Goal: Task Accomplishment & Management: Manage account settings

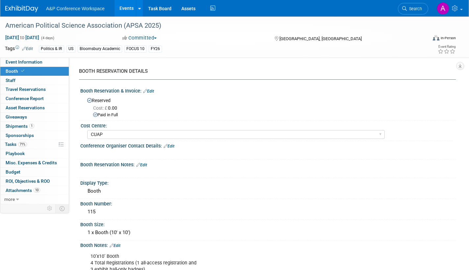
select select "CUAP"
drag, startPoint x: 418, startPoint y: 10, endPoint x: 380, endPoint y: 49, distance: 54.5
click at [418, 10] on span "Search" at bounding box center [414, 8] width 15 height 5
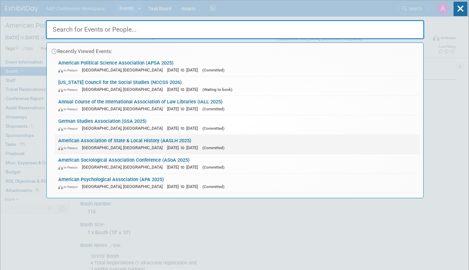
type input "d"
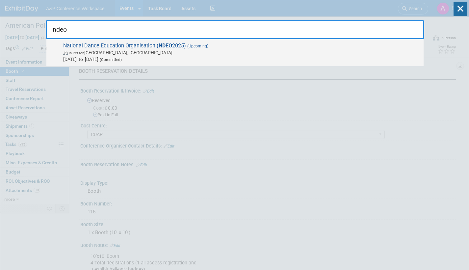
type input "ndeo"
click at [172, 56] on span "Oct 3, 2025 to Oct 6, 2025 (Committed)" at bounding box center [241, 59] width 357 height 7
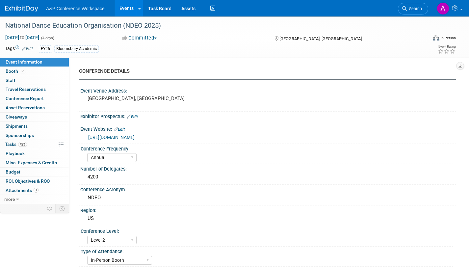
select select "Annual"
select select "Level 2"
select select "In-Person Booth"
select select "Drama & Performance Studies"
select select "Methuen Drama"
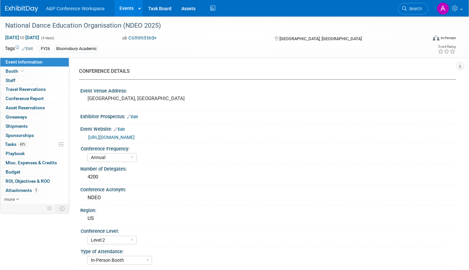
select select "[PERSON_NAME]"
select select "Networking/Commissioning"
click at [10, 145] on span "Tasks 42%" at bounding box center [16, 144] width 22 height 5
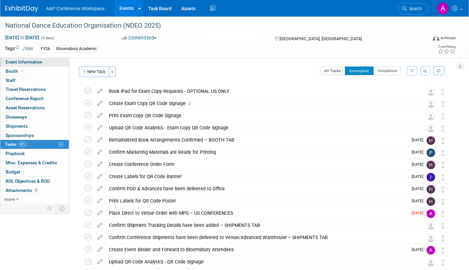
click at [39, 62] on span "Event Information" at bounding box center [24, 61] width 37 height 5
select select "Annual"
select select "Level 2"
select select "In-Person Booth"
select select "Drama & Performance Studies"
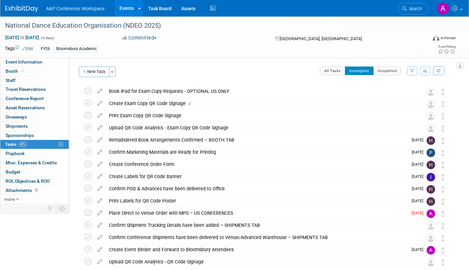
select select "Methuen Drama"
select select "[PERSON_NAME]"
select select "Networking/Commissioning"
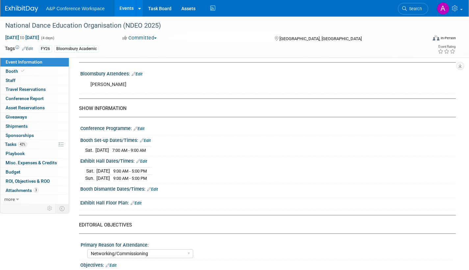
scroll to position [428, 0]
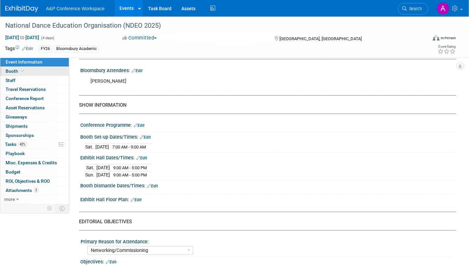
click at [16, 71] on span "Booth" at bounding box center [16, 70] width 20 height 5
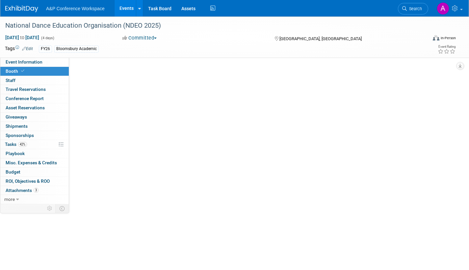
select select "BUMD"
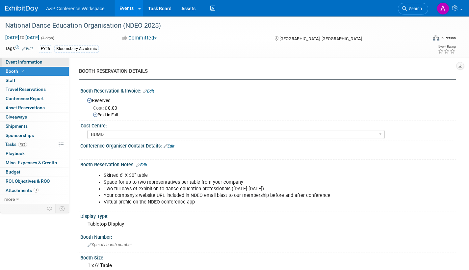
click at [15, 62] on span "Event Information" at bounding box center [24, 61] width 37 height 5
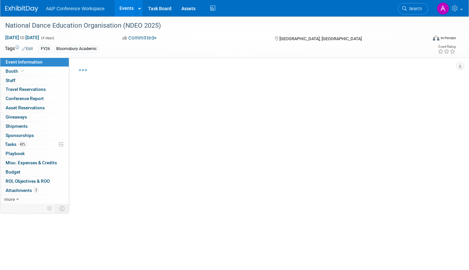
select select "Annual"
select select "Level 2"
select select "In-Person Booth"
select select "Drama & Performance Studies"
select select "Methuen Drama"
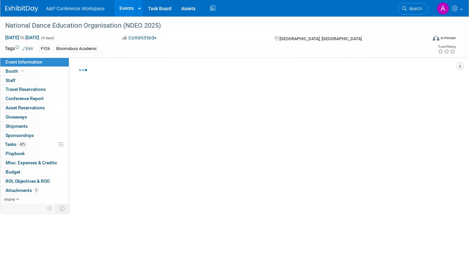
select select "[PERSON_NAME]"
select select "Networking/Commissioning"
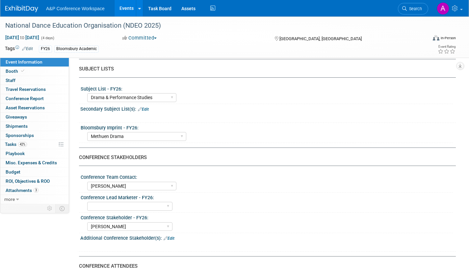
scroll to position [198, 0]
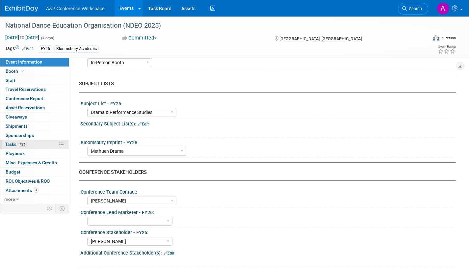
click at [8, 145] on span "Tasks 42%" at bounding box center [16, 144] width 22 height 5
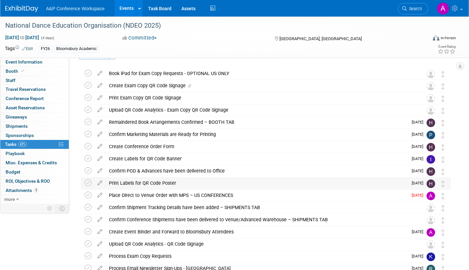
scroll to position [0, 0]
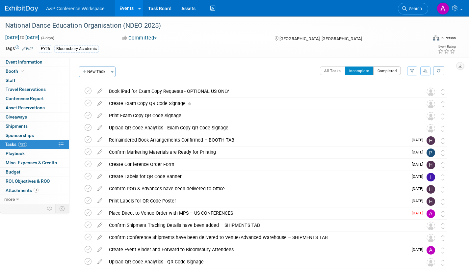
click at [395, 69] on button "Completed" at bounding box center [387, 70] width 28 height 9
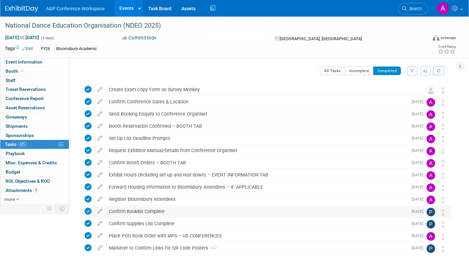
scroll to position [25, 0]
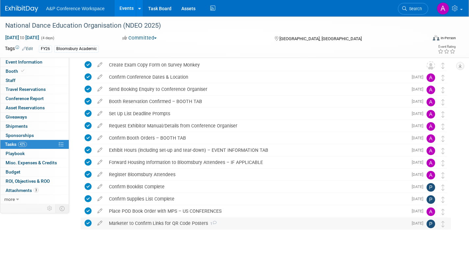
click at [212, 222] on icon at bounding box center [214, 223] width 4 height 4
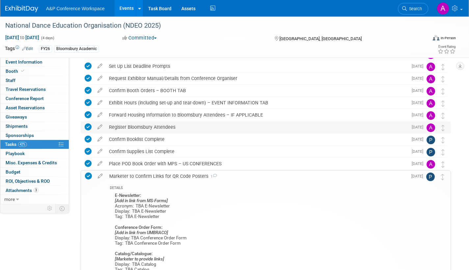
scroll to position [0, 0]
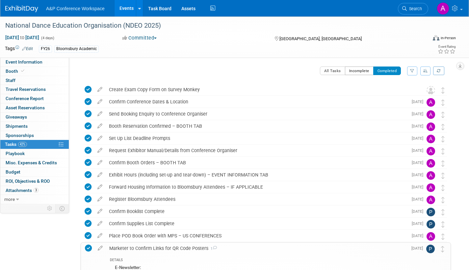
click at [358, 72] on button "Incomplete" at bounding box center [359, 70] width 29 height 9
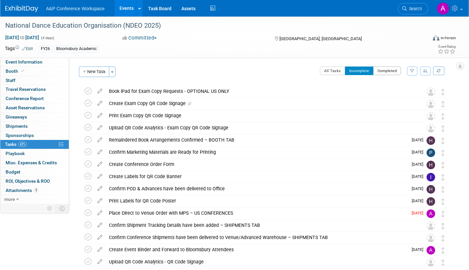
click at [383, 74] on button "Completed" at bounding box center [387, 70] width 28 height 9
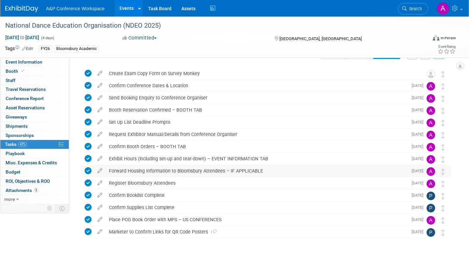
scroll to position [25, 0]
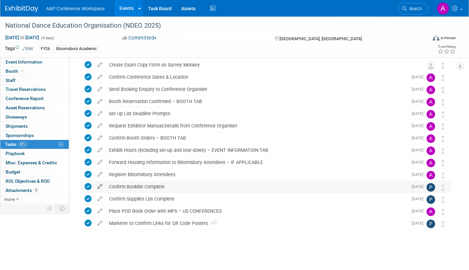
click at [99, 188] on icon at bounding box center [100, 185] width 12 height 8
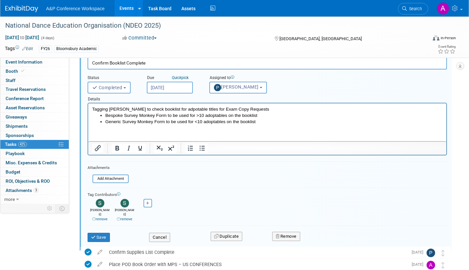
scroll to position [175, 0]
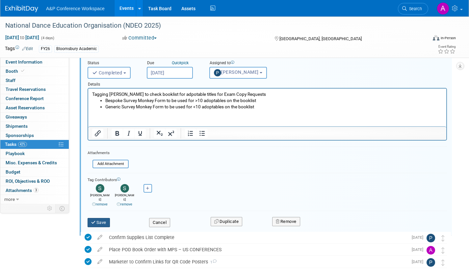
click at [108, 220] on button "Save" at bounding box center [99, 222] width 22 height 9
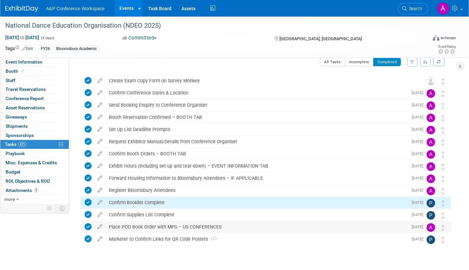
scroll to position [0, 0]
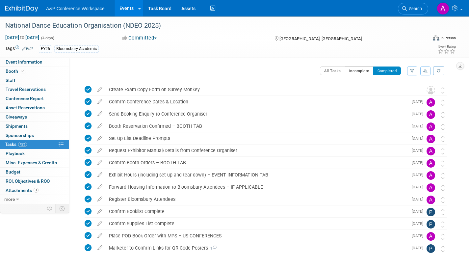
click at [352, 73] on button "Incomplete" at bounding box center [359, 70] width 29 height 9
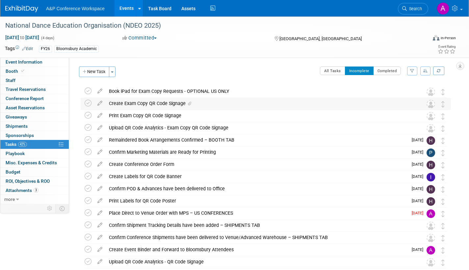
click at [191, 103] on icon at bounding box center [189, 104] width 3 height 4
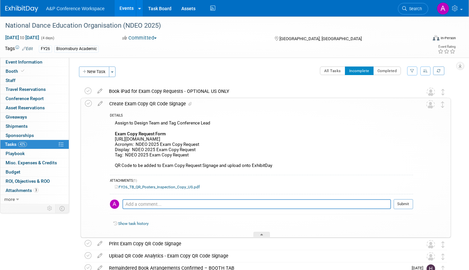
click at [175, 187] on link "FY26_TB_QR_Posters_Inspection_Copy_US.pdf" at bounding box center [157, 187] width 85 height 5
click at [263, 236] on div at bounding box center [261, 235] width 16 height 6
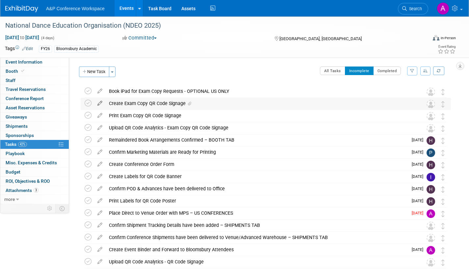
click at [100, 104] on icon at bounding box center [100, 102] width 12 height 8
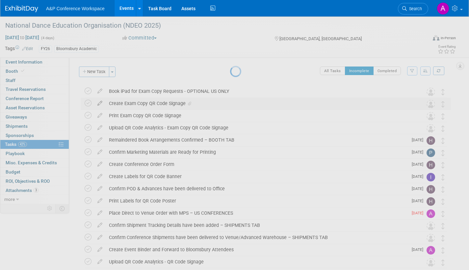
select select "7"
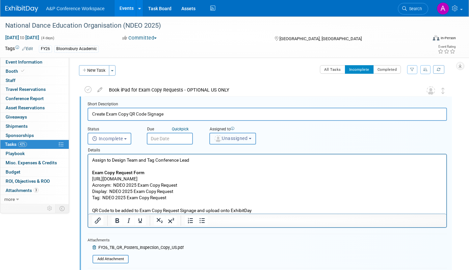
click at [221, 138] on img "button" at bounding box center [218, 138] width 7 height 7
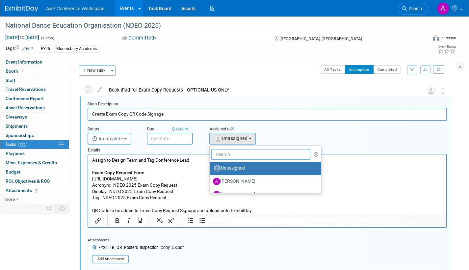
drag, startPoint x: 234, startPoint y: 154, endPoint x: 235, endPoint y: 150, distance: 4.5
click at [235, 150] on input "text" at bounding box center [260, 154] width 99 height 11
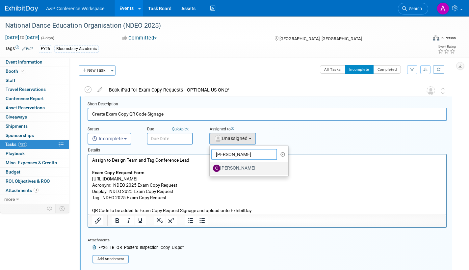
type input "christine"
click at [243, 169] on label "[PERSON_NAME]" at bounding box center [247, 168] width 69 height 11
click at [211, 169] on input "[PERSON_NAME]" at bounding box center [208, 167] width 4 height 4
select select "1a58e6ac-2dfa-429d-b54a-9dc2e557f424"
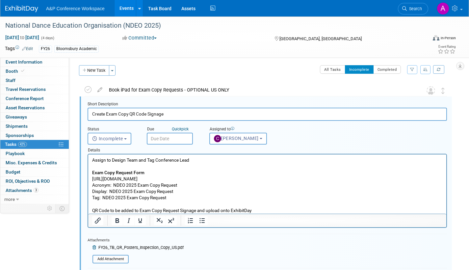
click at [180, 136] on input "text" at bounding box center [170, 139] width 46 height 12
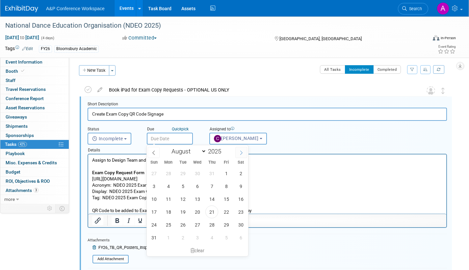
click at [242, 152] on icon at bounding box center [241, 152] width 2 height 4
click at [153, 154] on icon at bounding box center [153, 152] width 5 height 5
click at [242, 153] on icon at bounding box center [241, 152] width 5 height 5
select select "8"
click at [169, 185] on span "8" at bounding box center [168, 186] width 13 height 13
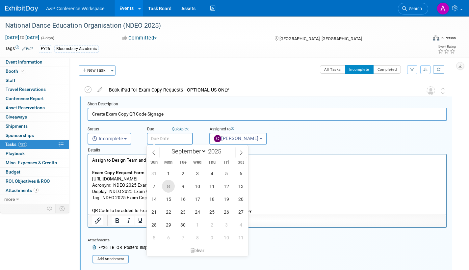
type input "Sep 8, 2025"
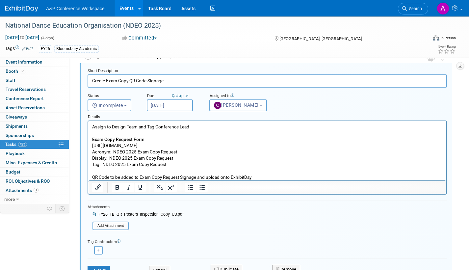
scroll to position [34, 0]
click at [98, 251] on icon "button" at bounding box center [98, 251] width 3 height 4
select select
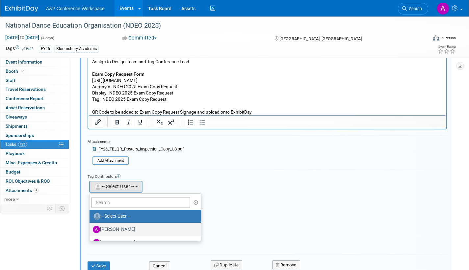
scroll to position [100, 0]
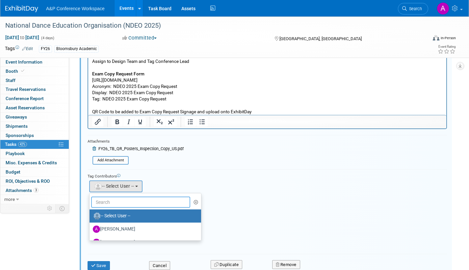
click at [127, 203] on input "text" at bounding box center [140, 202] width 99 height 11
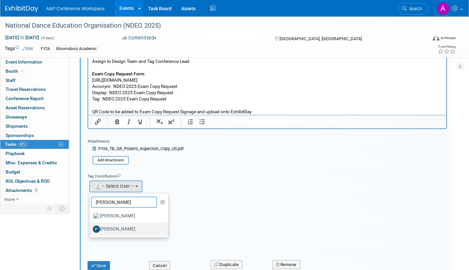
type input "paige"
click at [130, 227] on label "[PERSON_NAME]" at bounding box center [127, 229] width 69 height 11
click at [91, 227] on input "[PERSON_NAME]" at bounding box center [88, 228] width 4 height 4
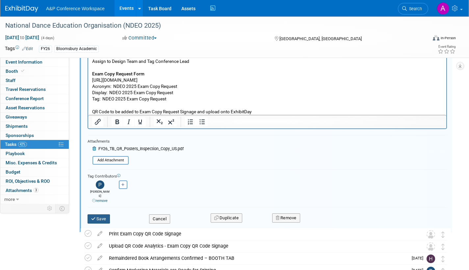
click at [101, 216] on button "Save" at bounding box center [99, 218] width 22 height 9
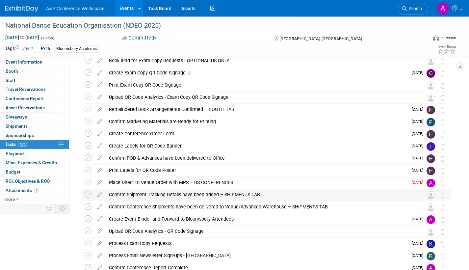
scroll to position [0, 0]
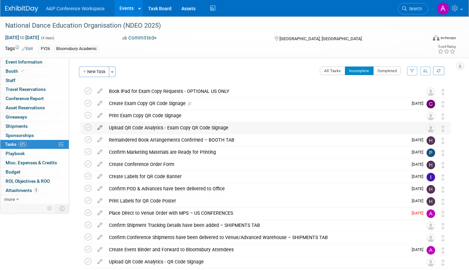
click at [101, 126] on icon at bounding box center [100, 126] width 12 height 8
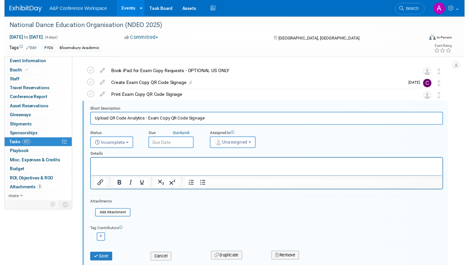
scroll to position [26, 0]
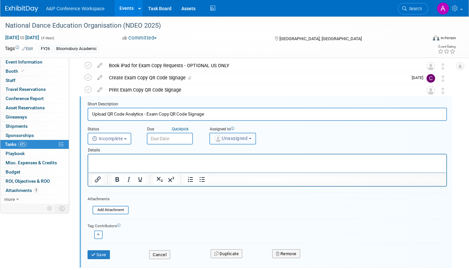
click at [228, 141] on span "Unassigned" at bounding box center [231, 138] width 34 height 5
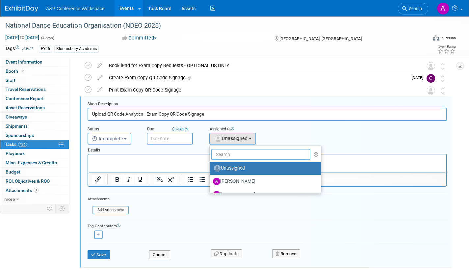
click at [225, 155] on input "text" at bounding box center [260, 154] width 99 height 11
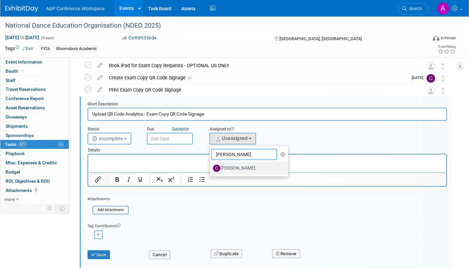
type input "christine"
click at [245, 168] on label "[PERSON_NAME]" at bounding box center [247, 168] width 69 height 11
click at [211, 168] on input "[PERSON_NAME]" at bounding box center [208, 167] width 4 height 4
select select "1a58e6ac-2dfa-429d-b54a-9dc2e557f424"
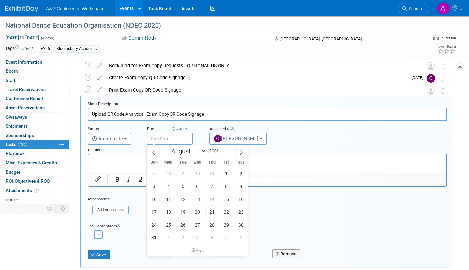
click at [186, 138] on input "text" at bounding box center [170, 139] width 46 height 12
click at [240, 151] on icon at bounding box center [241, 152] width 5 height 5
select select "9"
click at [168, 210] on span "20" at bounding box center [168, 211] width 13 height 13
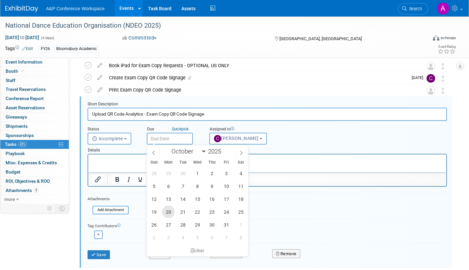
type input "Oct 20, 2025"
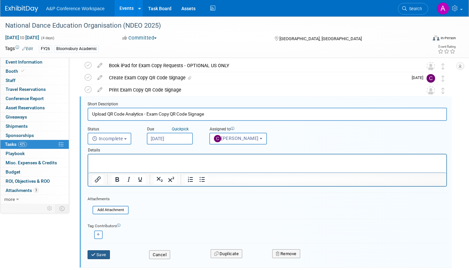
click at [103, 255] on button "Save" at bounding box center [99, 254] width 22 height 9
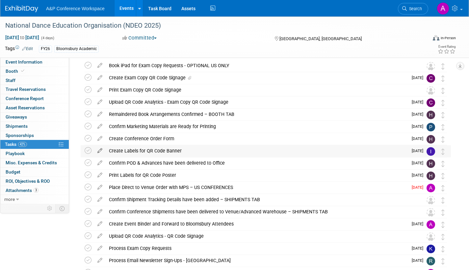
click at [102, 149] on icon at bounding box center [100, 149] width 12 height 8
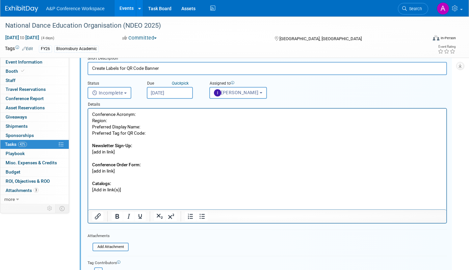
scroll to position [74, 0]
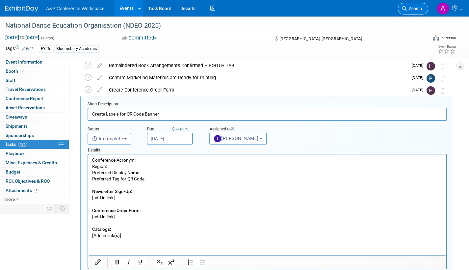
click at [418, 12] on link "Search" at bounding box center [413, 9] width 30 height 12
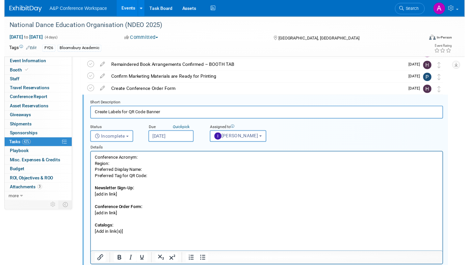
scroll to position [0, 0]
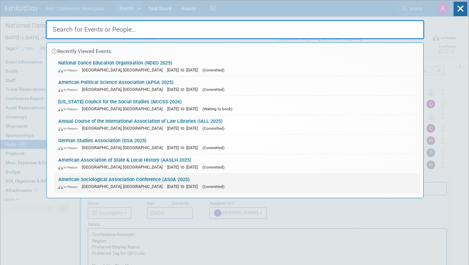
click at [224, 185] on div "In-Person Chicago, IL Aug 8, 2025 to Aug 12, 2025 (Committed)" at bounding box center [237, 186] width 358 height 7
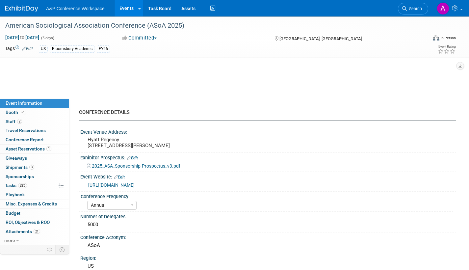
select select "Annual"
select select "Level 2"
select select "In-Person Booth"
select select "Sociology"
select select "Bloomsbury Academic"
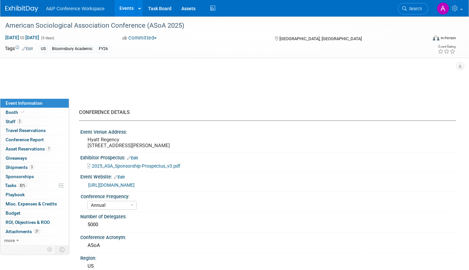
select select "[PERSON_NAME]"
select select "Networking/Commissioning"
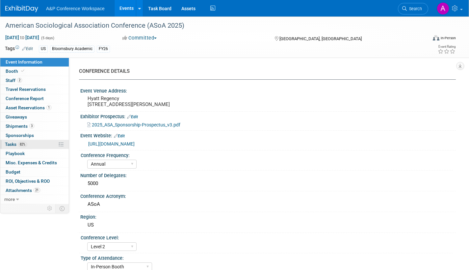
click at [12, 144] on span "Tasks 82%" at bounding box center [16, 144] width 22 height 5
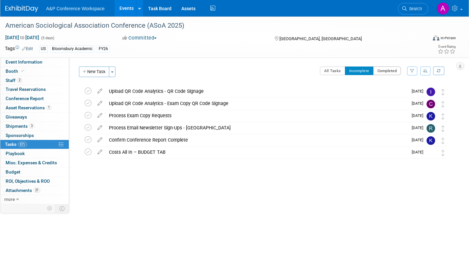
click at [384, 71] on button "Completed" at bounding box center [387, 70] width 28 height 9
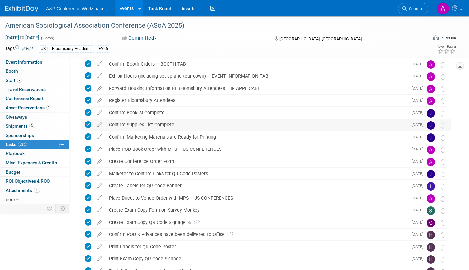
scroll to position [132, 0]
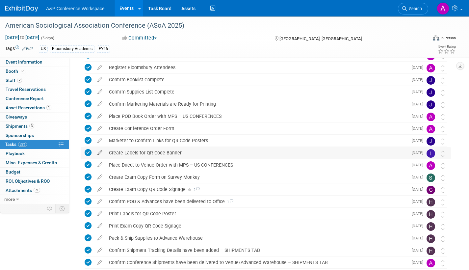
click at [101, 150] on icon at bounding box center [100, 151] width 12 height 8
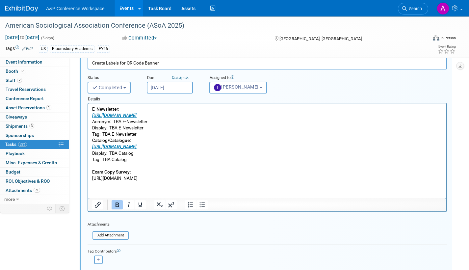
scroll to position [248, 0]
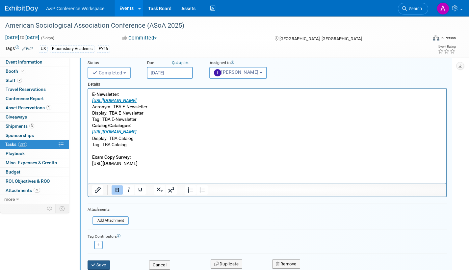
drag, startPoint x: 107, startPoint y: 260, endPoint x: 110, endPoint y: 259, distance: 3.7
click at [107, 260] on div "Save" at bounding box center [114, 262] width 62 height 13
click at [106, 266] on button "Save" at bounding box center [99, 264] width 22 height 9
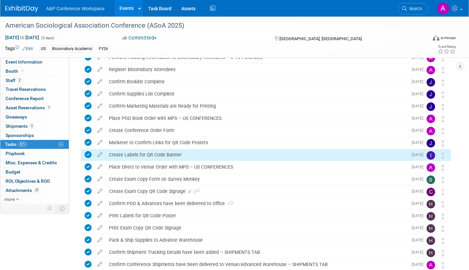
scroll to position [31, 0]
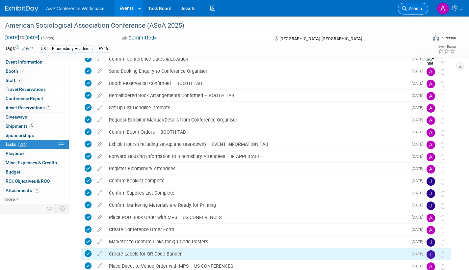
click at [411, 12] on link "Search" at bounding box center [413, 9] width 30 height 12
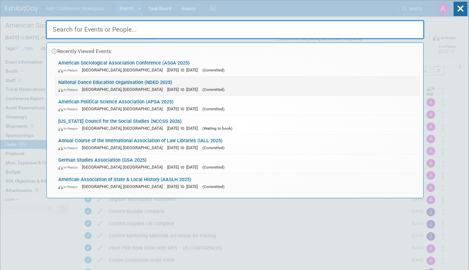
click at [168, 84] on link "National Dance Education Organisation (NDEO 2025) In-Person Detroit, MI Oct 3, …" at bounding box center [237, 85] width 365 height 19
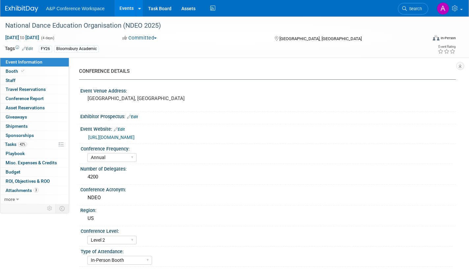
select select "Annual"
select select "Level 2"
select select "In-Person Booth"
select select "Drama & Performance Studies"
select select "Methuen Drama"
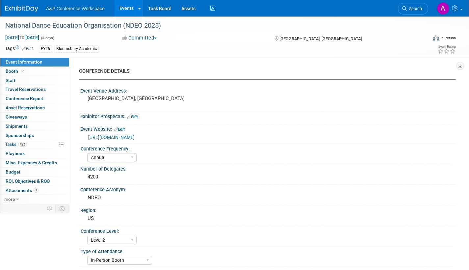
select select "[PERSON_NAME]"
select select "Networking/Commissioning"
click at [12, 143] on span "Tasks 42%" at bounding box center [16, 144] width 22 height 5
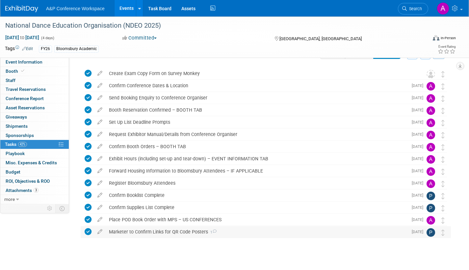
scroll to position [25, 0]
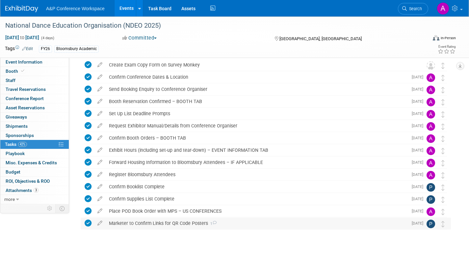
click at [215, 223] on icon at bounding box center [214, 223] width 4 height 4
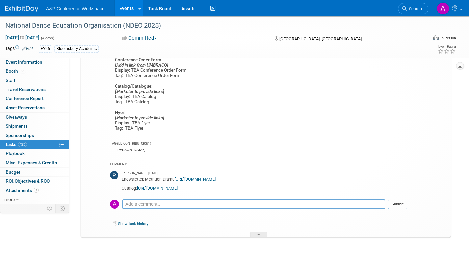
scroll to position [248, 0]
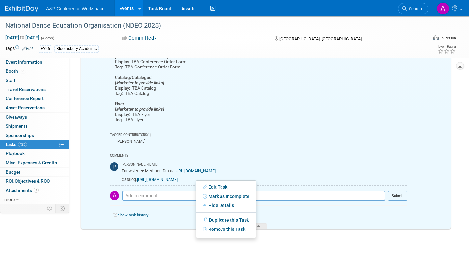
click at [188, 220] on div "Show task history" at bounding box center [259, 216] width 298 height 14
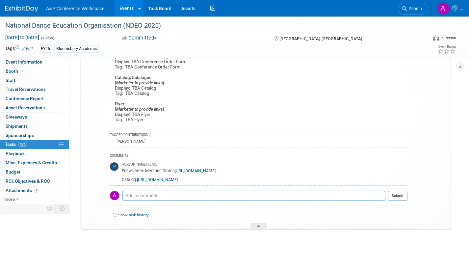
drag, startPoint x: 323, startPoint y: 179, endPoint x: 139, endPoint y: 183, distance: 184.7
click at [139, 183] on td "Paige Papandrea - 2 days ago Enewsletter: Methuen Drama https://www.bloomsbury.…" at bounding box center [265, 173] width 286 height 26
copy link "https://issuu.com/bloomsburyacademic/docs/drama_performance_studies_new_books_j…"
click at [262, 225] on div at bounding box center [259, 226] width 16 height 6
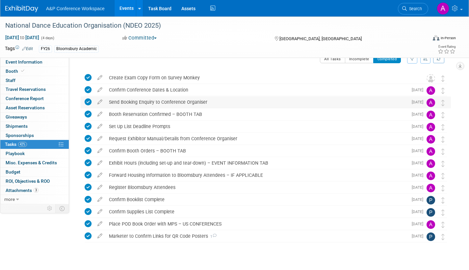
scroll to position [0, 0]
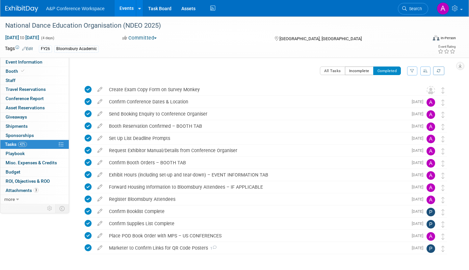
click at [355, 72] on button "Incomplete" at bounding box center [359, 70] width 29 height 9
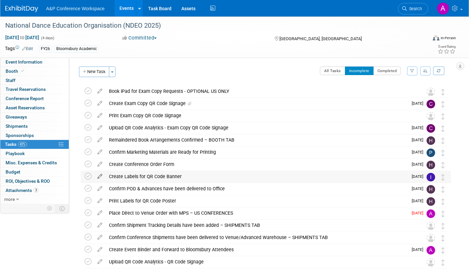
click at [100, 176] on icon at bounding box center [100, 175] width 12 height 8
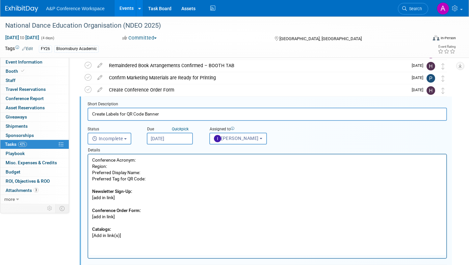
click at [124, 236] on p "Conference Acronym: Region: Preferred Display Name: Preferred Tag for QR Code: …" at bounding box center [267, 198] width 351 height 82
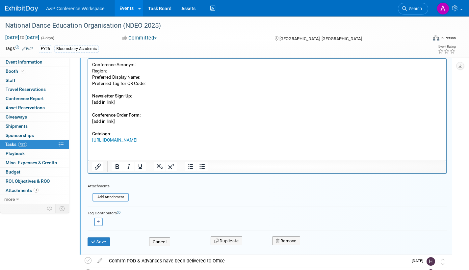
scroll to position [173, 0]
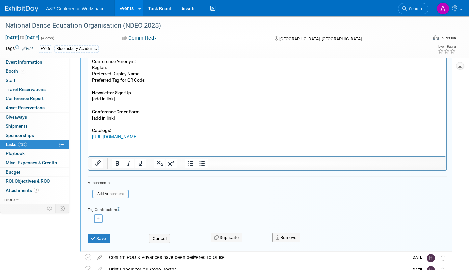
click at [106, 238] on button "Save" at bounding box center [99, 238] width 22 height 9
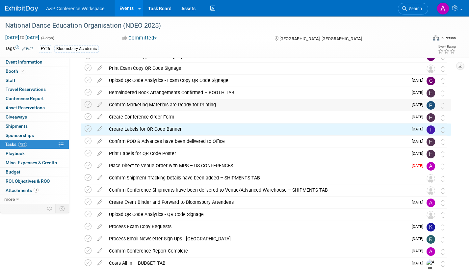
scroll to position [0, 0]
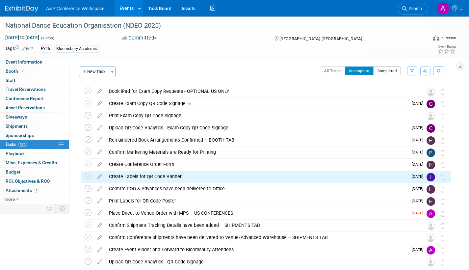
click at [387, 72] on button "Completed" at bounding box center [387, 70] width 28 height 9
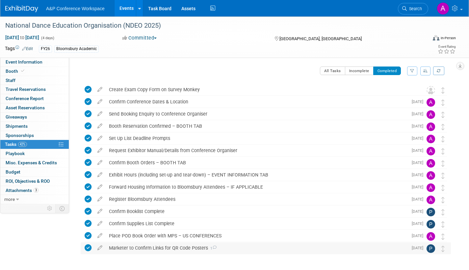
drag, startPoint x: 212, startPoint y: 246, endPoint x: 219, endPoint y: 243, distance: 7.2
click at [212, 246] on icon at bounding box center [214, 248] width 4 height 4
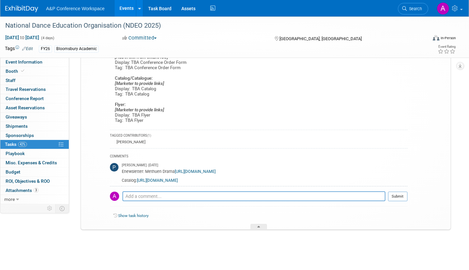
scroll to position [248, 0]
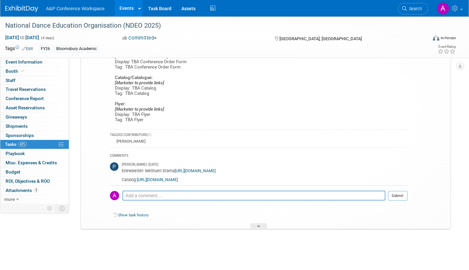
drag, startPoint x: 308, startPoint y: 172, endPoint x: 176, endPoint y: 172, distance: 132.0
click at [176, 172] on div "Enewsletter: Methuen Drama https://www.bloomsbury.com/us/newsletters/methuen-dr…" at bounding box center [265, 174] width 286 height 15
copy link "https://www.bloomsbury.com/us/newsletters/methuen-drama-newsletter/"
drag, startPoint x: 262, startPoint y: 224, endPoint x: 317, endPoint y: 197, distance: 61.5
click at [261, 224] on div at bounding box center [259, 226] width 16 height 6
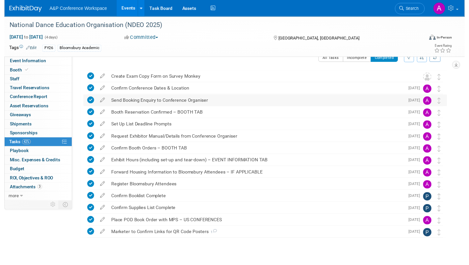
scroll to position [0, 0]
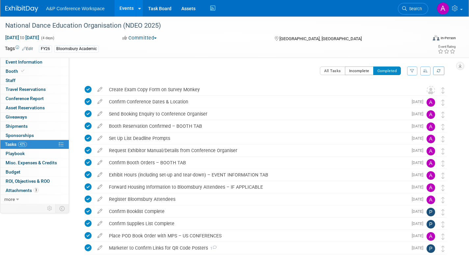
click at [358, 71] on button "Incomplete" at bounding box center [359, 70] width 29 height 9
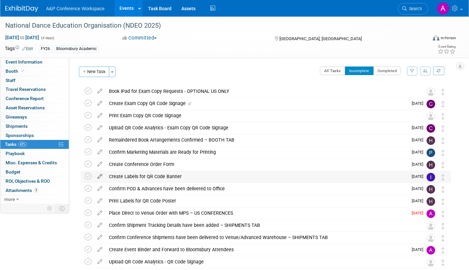
click at [101, 174] on icon at bounding box center [100, 175] width 12 height 8
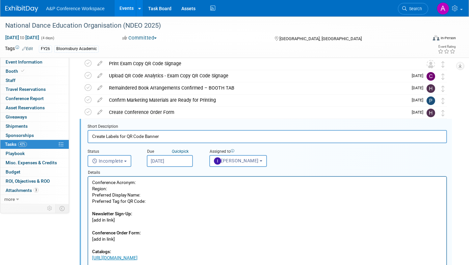
scroll to position [74, 0]
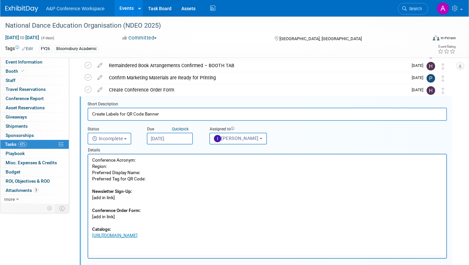
click at [119, 197] on p "Conference Acronym: Region: Preferred Display Name: Preferred Tag for QR Code: …" at bounding box center [267, 198] width 351 height 82
click at [145, 162] on p "Conference Acronym: Region: Preferred Display Name: Preferred Tag for QR Code: …" at bounding box center [267, 198] width 351 height 82
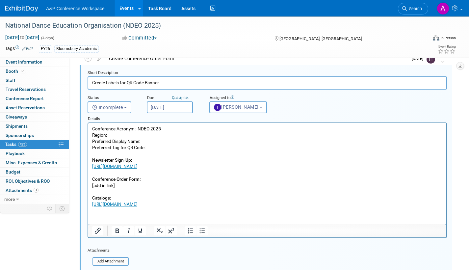
scroll to position [107, 0]
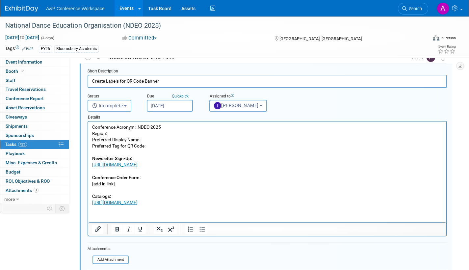
click at [119, 184] on p "Conference Acronym: NDEO 2025 Region: Preferred Display Name: Preferred Tag for…" at bounding box center [267, 165] width 351 height 82
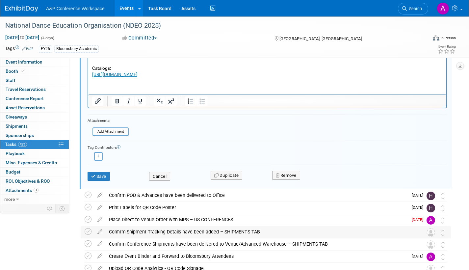
scroll to position [239, 0]
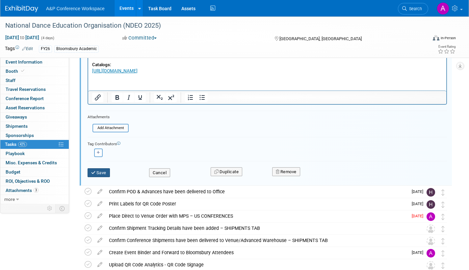
click at [104, 174] on button "Save" at bounding box center [99, 172] width 22 height 9
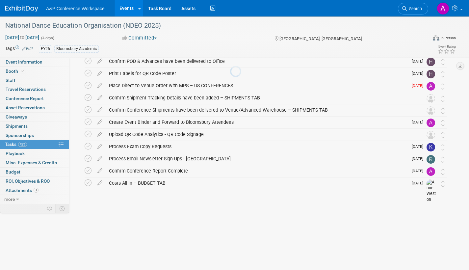
scroll to position [87, 0]
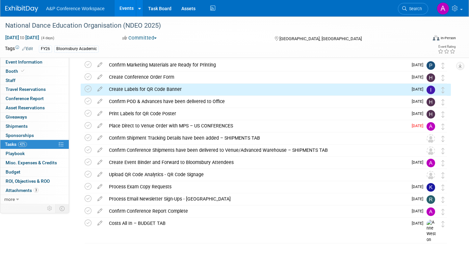
click at [20, 190] on span "Attachments 3" at bounding box center [22, 190] width 33 height 5
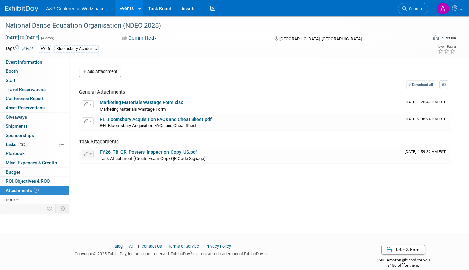
click at [409, 11] on link "Search" at bounding box center [413, 9] width 30 height 12
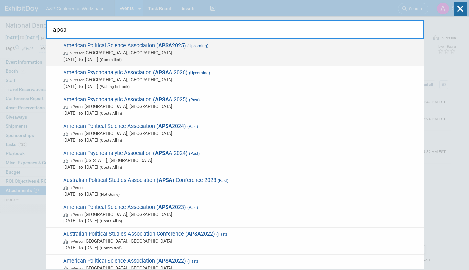
type input "apsa"
drag, startPoint x: 135, startPoint y: 55, endPoint x: 170, endPoint y: 68, distance: 37.2
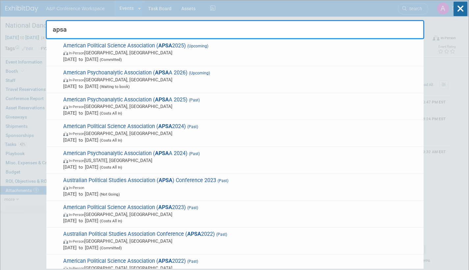
click at [135, 55] on span "In-Person Vancouver, Canada" at bounding box center [241, 52] width 357 height 7
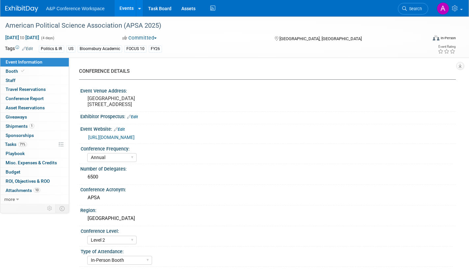
select select "Annual"
select select "Level 2"
select select "In-Person Booth"
select select "Politics & International Relations"
select select "Bloomsbury Academic"
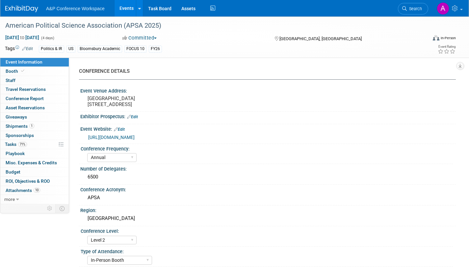
select select "[PERSON_NAME]"
select select "Networking/Commissioning"
click at [14, 125] on span "Shipments 1" at bounding box center [20, 125] width 29 height 5
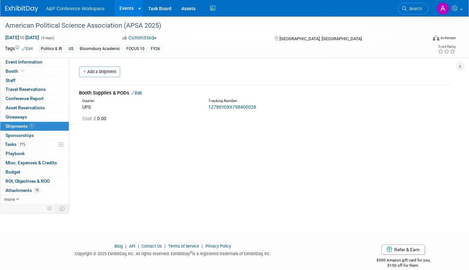
click at [225, 107] on link "1Z786Y0X6798400028" at bounding box center [232, 106] width 48 height 5
click at [420, 11] on link "Search" at bounding box center [413, 9] width 30 height 12
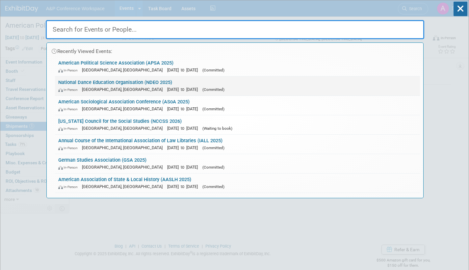
click at [188, 86] on div "In-Person [GEOGRAPHIC_DATA], [GEOGRAPHIC_DATA] [DATE] to [DATE] (Committed)" at bounding box center [237, 89] width 358 height 7
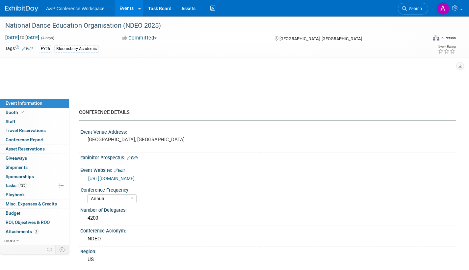
select select "Annual"
select select "Level 2"
select select "In-Person Booth"
select select "Drama & Performance Studies"
select select "Methuen Drama"
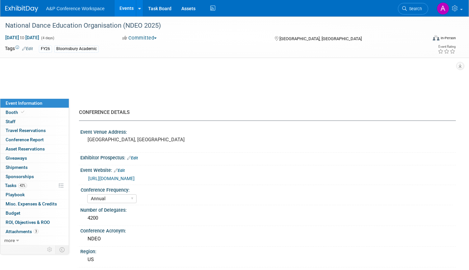
select select "[PERSON_NAME]"
select select "Networking/Commissioning"
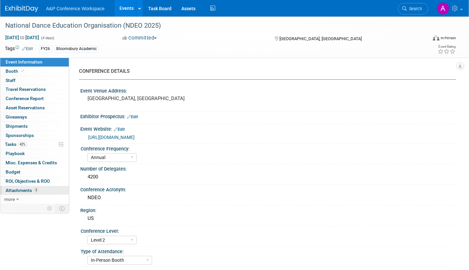
click at [10, 188] on span "Attachments 3" at bounding box center [22, 190] width 33 height 5
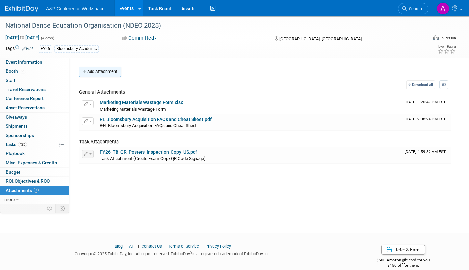
click at [114, 71] on button "Add Attachment" at bounding box center [100, 71] width 42 height 11
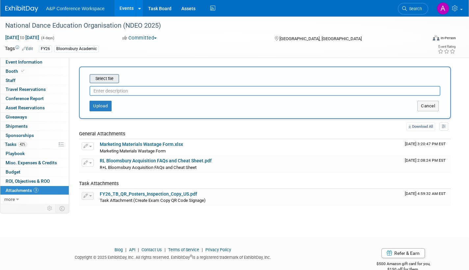
click at [109, 78] on input "file" at bounding box center [79, 79] width 78 height 8
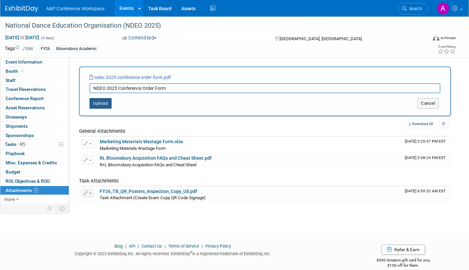
type input "NDEO 2025 Conference Order Form"
click at [99, 101] on button "Upload" at bounding box center [101, 103] width 22 height 11
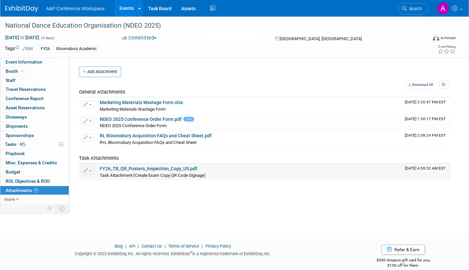
click at [151, 168] on link "FY26_TB_QR_Posters_Inspection_Copy_US.pdf" at bounding box center [148, 168] width 97 height 5
click at [10, 143] on span "Tasks 42%" at bounding box center [16, 144] width 22 height 5
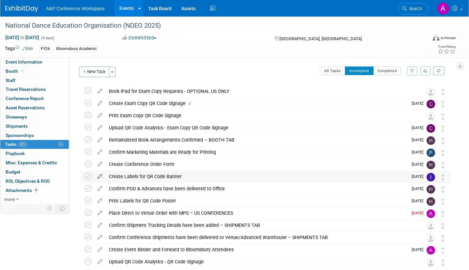
click at [98, 176] on icon at bounding box center [100, 175] width 12 height 8
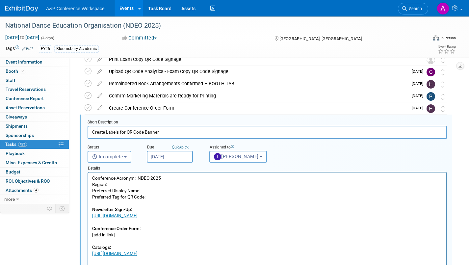
scroll to position [74, 0]
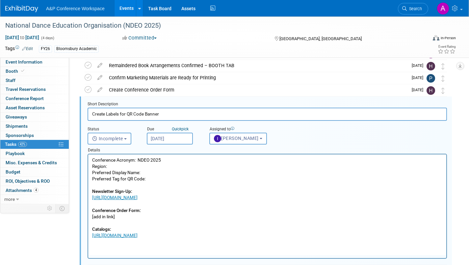
click at [118, 215] on p "Conference Acronym: NDEO 2025 Region: Preferred Display Name: Preferred Tag for…" at bounding box center [267, 198] width 351 height 82
drag, startPoint x: 99, startPoint y: 217, endPoint x: 103, endPoint y: 217, distance: 4.0
click at [99, 217] on p "Conference Acronym: NDEO 2025 Region: Preferred Display Name: Preferred Tag for…" at bounding box center [267, 198] width 351 height 82
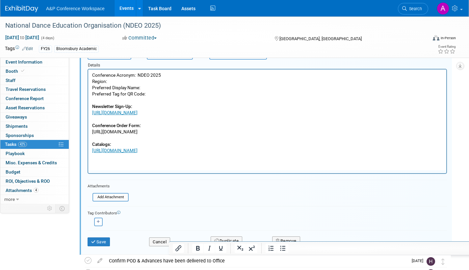
scroll to position [173, 0]
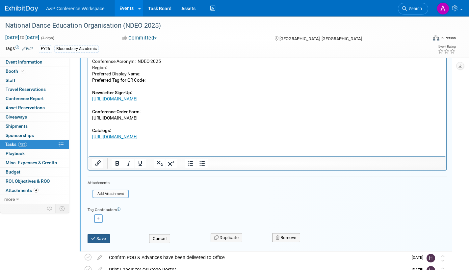
click at [102, 238] on button "Save" at bounding box center [99, 238] width 22 height 9
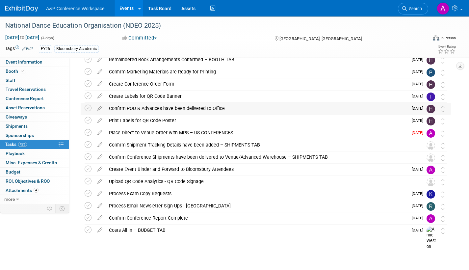
scroll to position [87, 0]
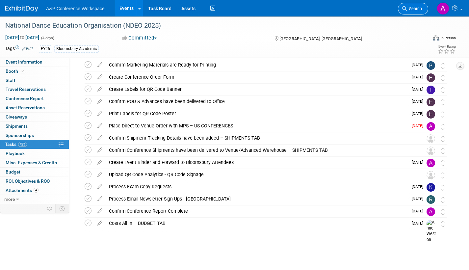
click at [412, 9] on span "Search" at bounding box center [414, 8] width 15 height 5
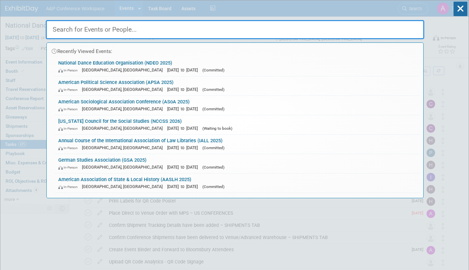
click at [121, 161] on link "German Studies Association (GSA 2025) In-Person Arlington, VA Sep 25, 2025 to S…" at bounding box center [237, 163] width 365 height 19
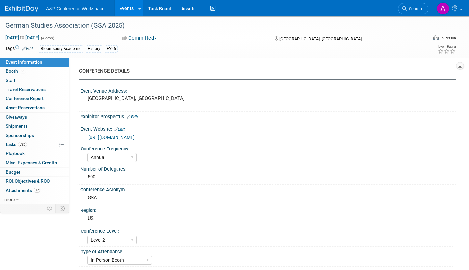
select select "Annual"
select select "Level 2"
select select "In-Person Booth"
select select "History"
select select "Bloomsbury Academic"
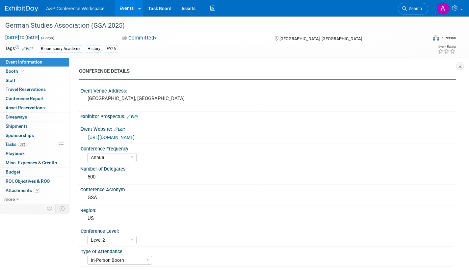
select select "[PERSON_NAME]"
select select "Brand/Subject Presence​"
drag, startPoint x: 26, startPoint y: 191, endPoint x: 34, endPoint y: 192, distance: 7.3
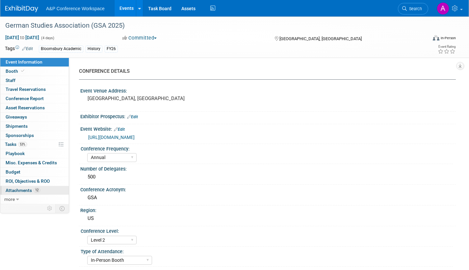
click at [26, 191] on span "Attachments 12" at bounding box center [23, 190] width 35 height 5
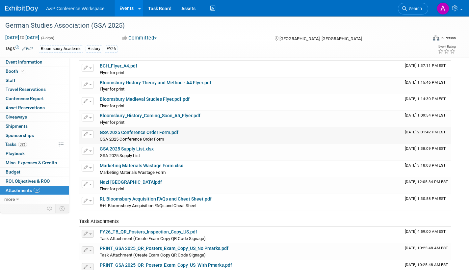
scroll to position [33, 0]
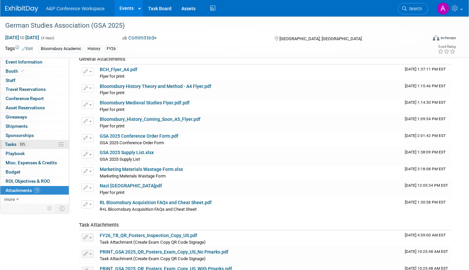
click at [8, 143] on span "Tasks 53%" at bounding box center [16, 144] width 22 height 5
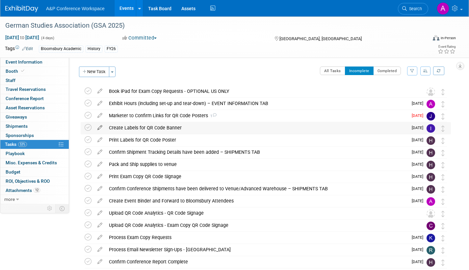
click at [100, 126] on icon at bounding box center [100, 126] width 12 height 8
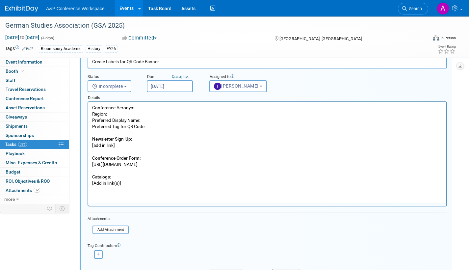
scroll to position [124, 0]
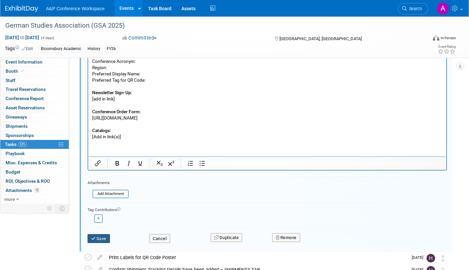
click at [95, 238] on icon "submit" at bounding box center [93, 238] width 5 height 4
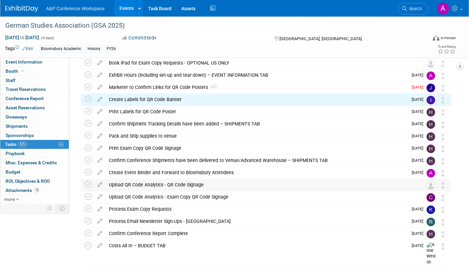
scroll to position [0, 0]
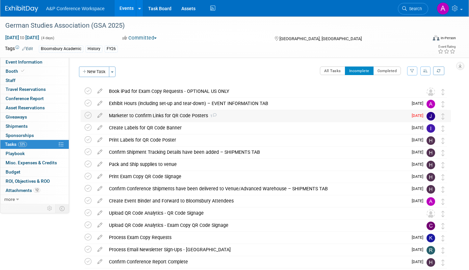
click at [214, 114] on icon at bounding box center [214, 115] width 4 height 4
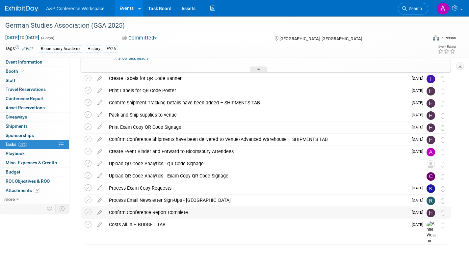
scroll to position [270, 0]
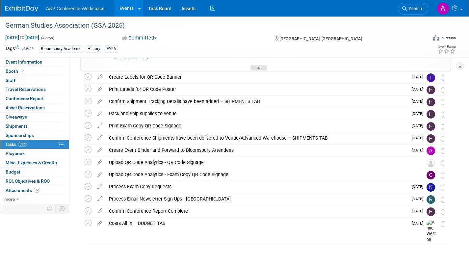
click at [259, 70] on icon at bounding box center [258, 69] width 3 height 4
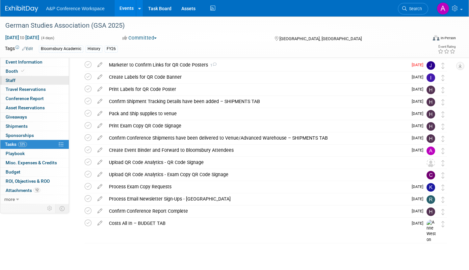
scroll to position [51, 0]
click at [417, 6] on span "Search" at bounding box center [414, 8] width 15 height 5
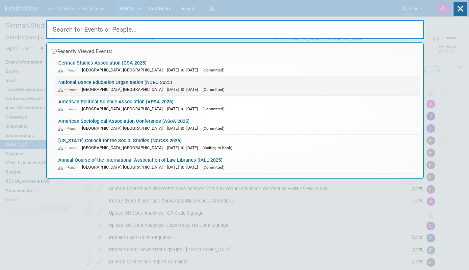
click at [149, 83] on link "National Dance Education Organisation (NDEO 2025) In-Person [GEOGRAPHIC_DATA], …" at bounding box center [237, 85] width 365 height 19
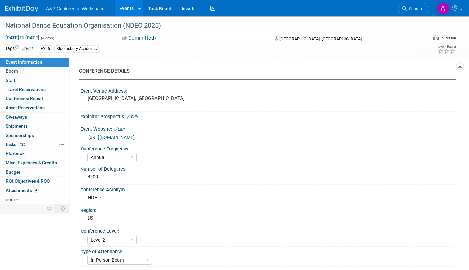
select select "Annual"
select select "Level 2"
select select "In-Person Booth"
select select "Drama & Performance Studies"
select select "Methuen Drama"
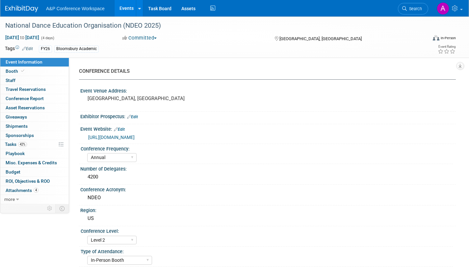
select select "[PERSON_NAME]"
select select "Networking/Commissioning"
click at [136, 25] on div "National Dance Education Organisation (NDEO 2025)" at bounding box center [210, 26] width 414 height 12
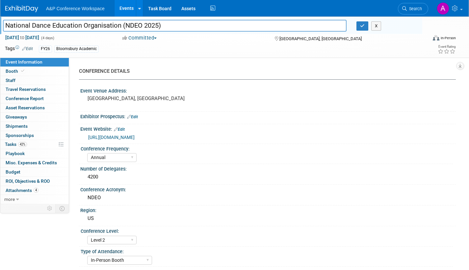
drag, startPoint x: 165, startPoint y: 25, endPoint x: 3, endPoint y: 39, distance: 162.9
click at [3, 39] on div "National Dance Education Organisation (NDEO 2025) National Dance Education Orga…" at bounding box center [234, 36] width 469 height 41
click at [362, 26] on icon "button" at bounding box center [362, 26] width 5 height 4
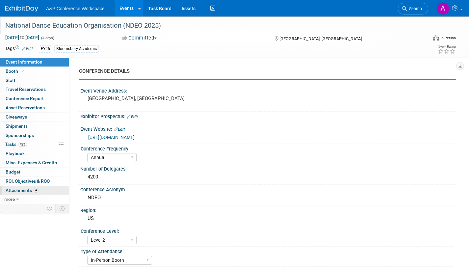
click at [27, 189] on span "Attachments 4" at bounding box center [22, 190] width 33 height 5
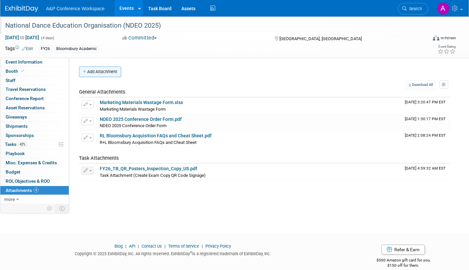
click at [110, 73] on button "Add Attachment" at bounding box center [100, 71] width 42 height 11
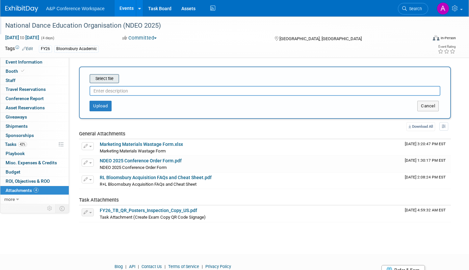
click at [108, 80] on input "file" at bounding box center [79, 79] width 78 height 8
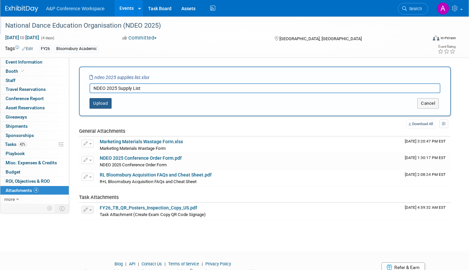
click at [101, 103] on button "Upload" at bounding box center [101, 103] width 22 height 11
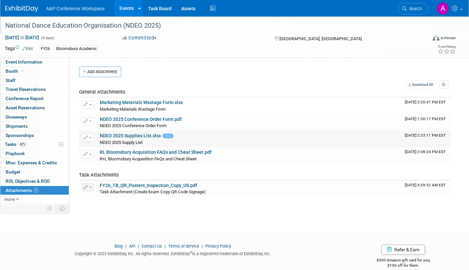
click at [135, 135] on link "NDEO 2025 Supplies List.xlsx" at bounding box center [130, 135] width 61 height 5
click at [114, 73] on button "Add Attachment" at bounding box center [100, 71] width 42 height 11
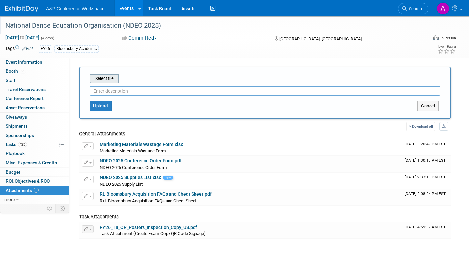
click at [105, 80] on input "file" at bounding box center [79, 79] width 78 height 8
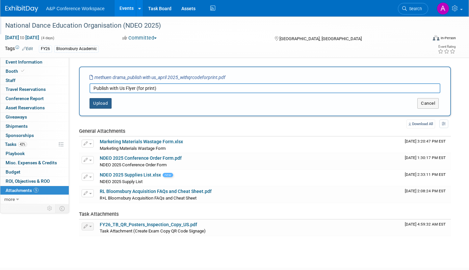
type input "Publish with Us Flyer (for print)"
click at [101, 105] on button "Upload" at bounding box center [101, 103] width 22 height 11
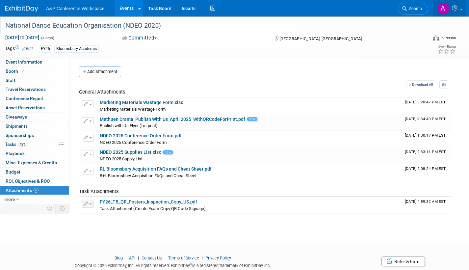
click at [461, 8] on link at bounding box center [449, 8] width 32 height 16
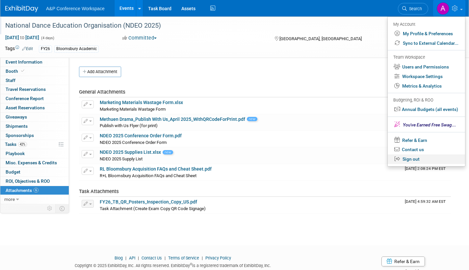
click at [419, 157] on link "Sign out" at bounding box center [426, 159] width 77 height 10
